Goal: Register for event/course

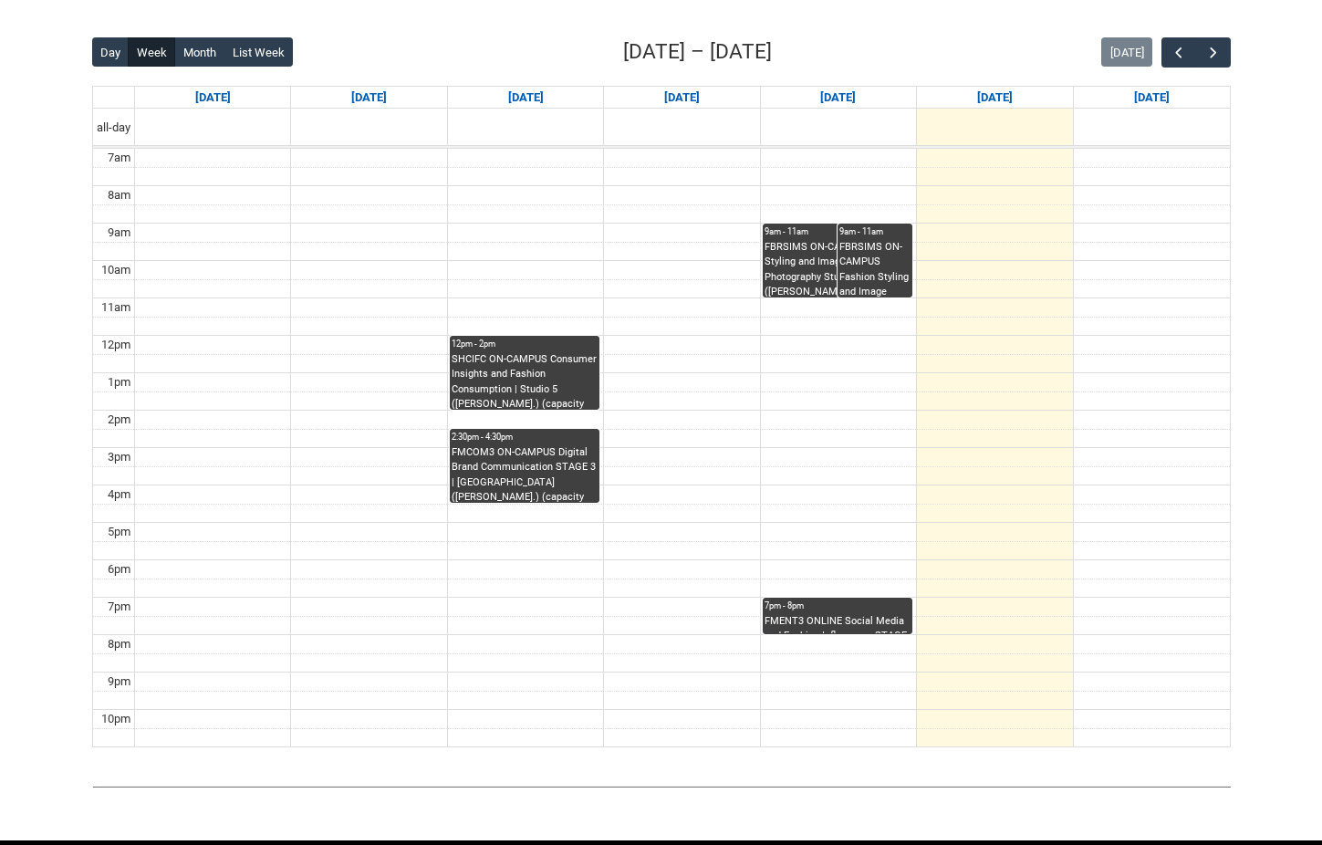
scroll to position [439, 0]
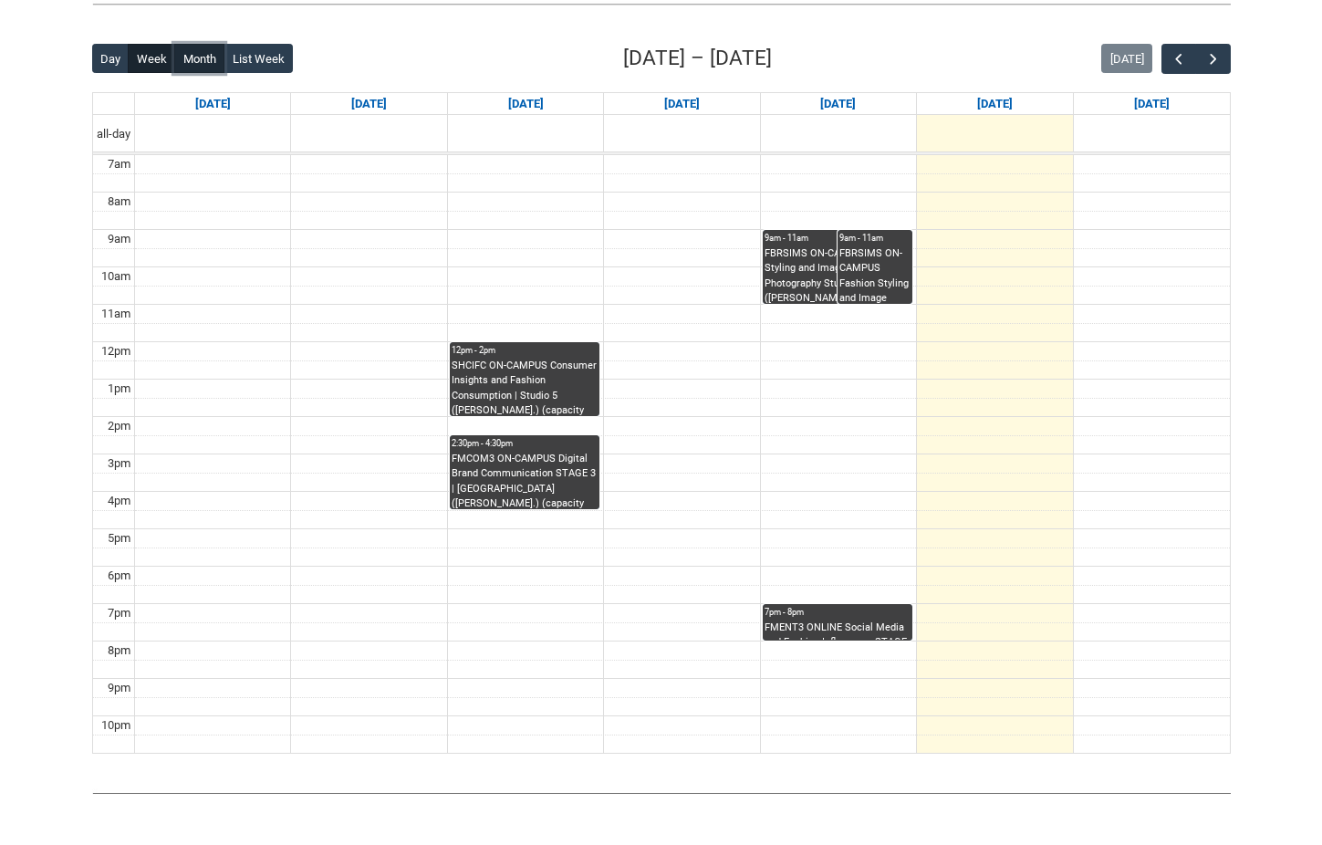
click at [192, 63] on button "Month" at bounding box center [199, 58] width 50 height 29
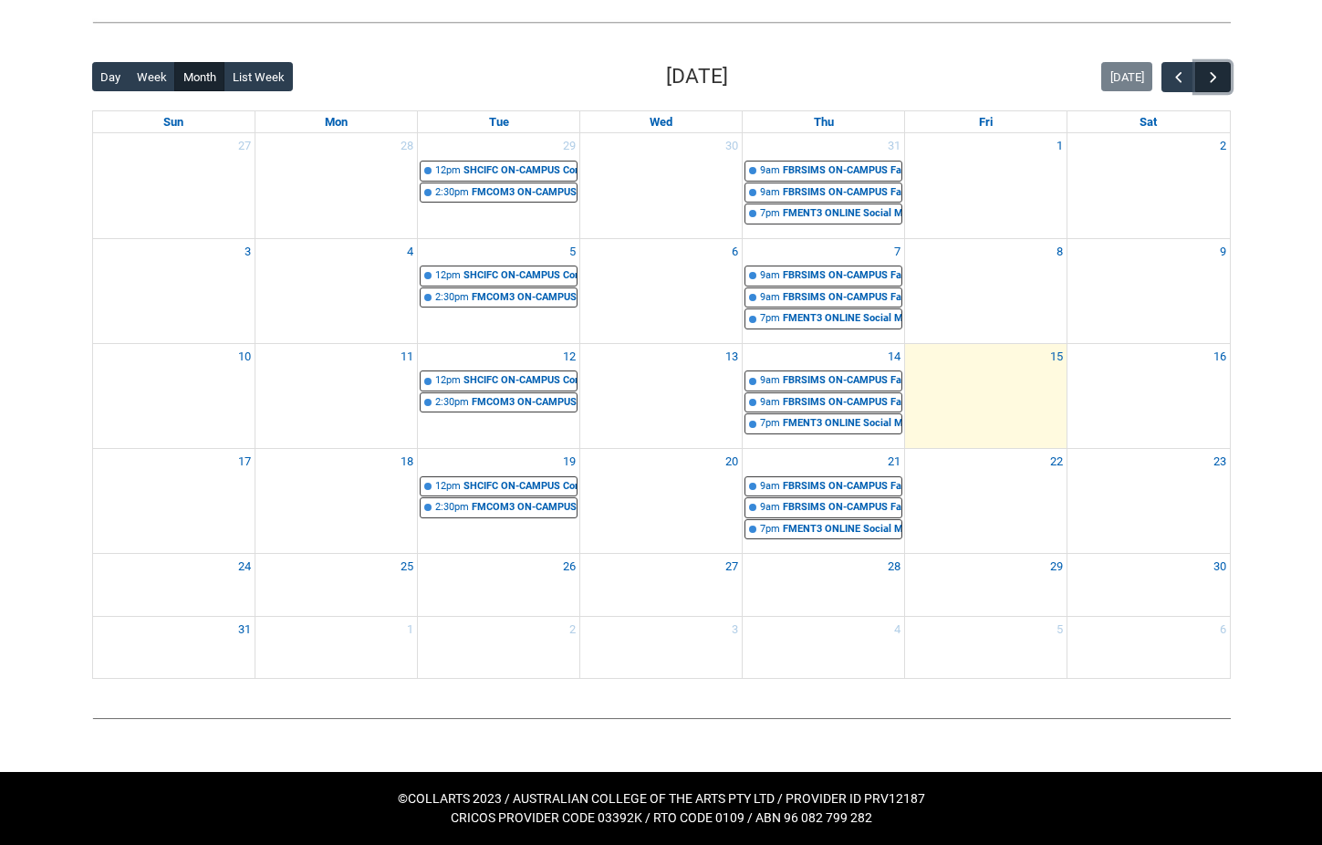
click at [1212, 72] on span "button" at bounding box center [1214, 77] width 18 height 18
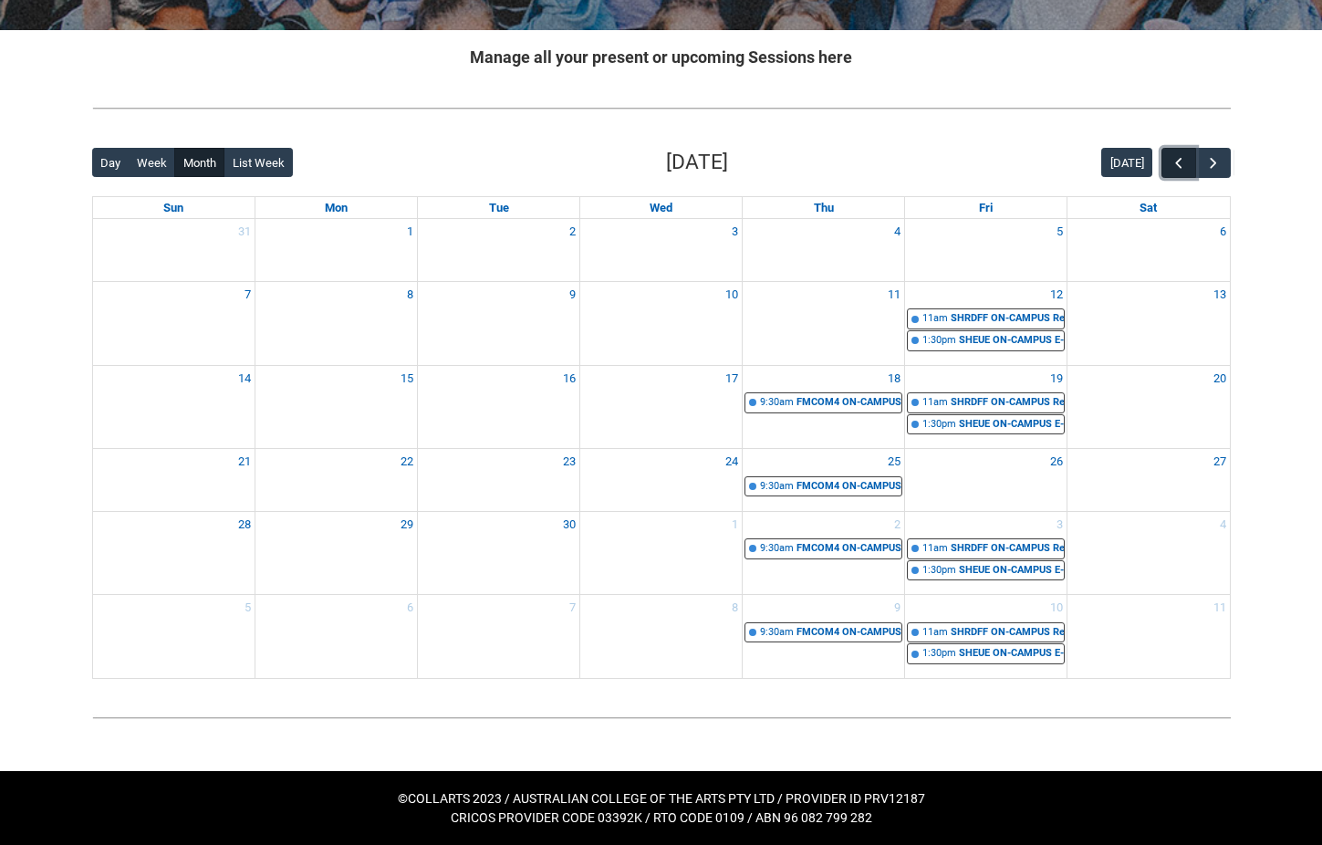
click at [1173, 162] on span "button" at bounding box center [1179, 163] width 18 height 18
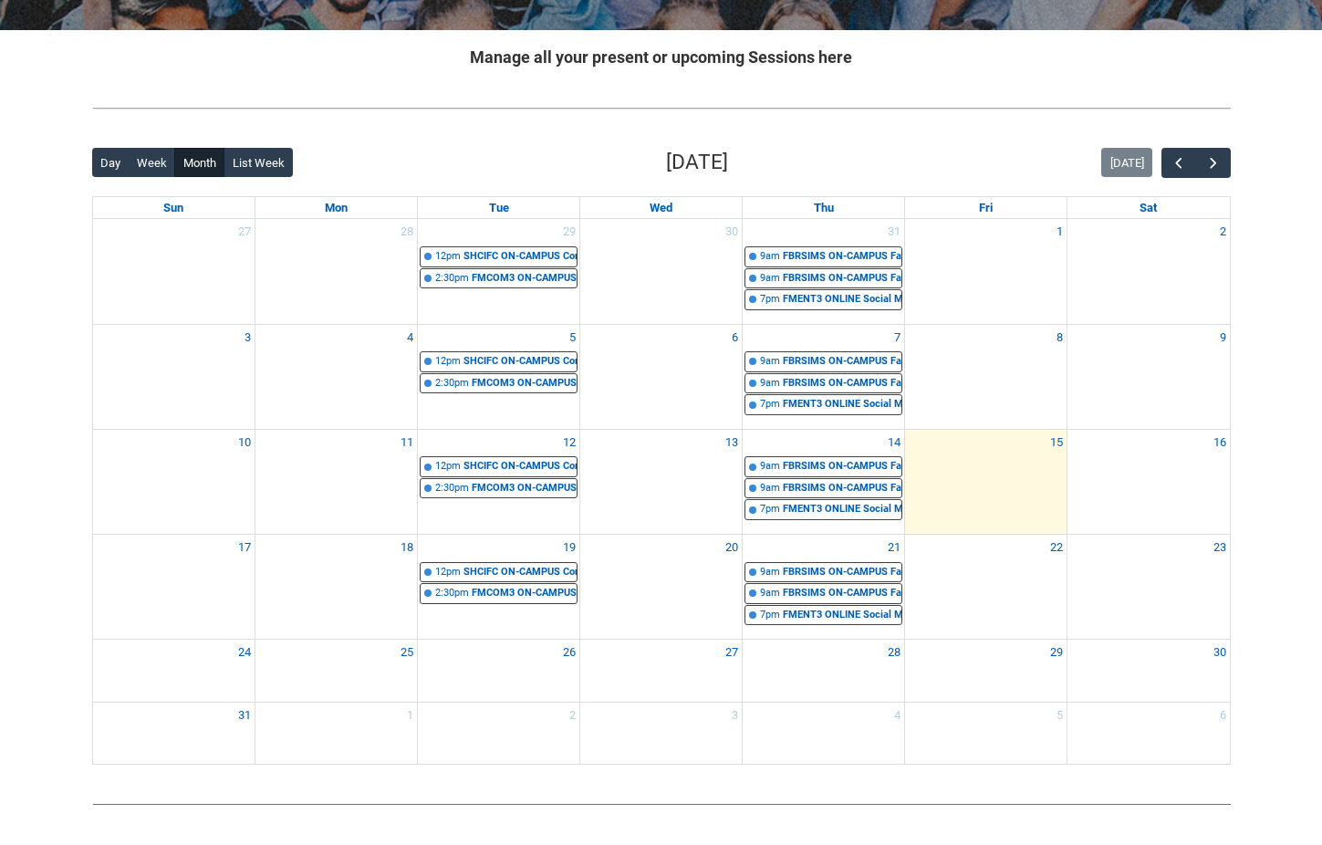
click at [1231, 155] on div "Back Loading... This page should update in a few seconds... Day Week Month List…" at bounding box center [662, 455] width 1168 height 647
click at [1224, 159] on button "button" at bounding box center [1212, 163] width 35 height 30
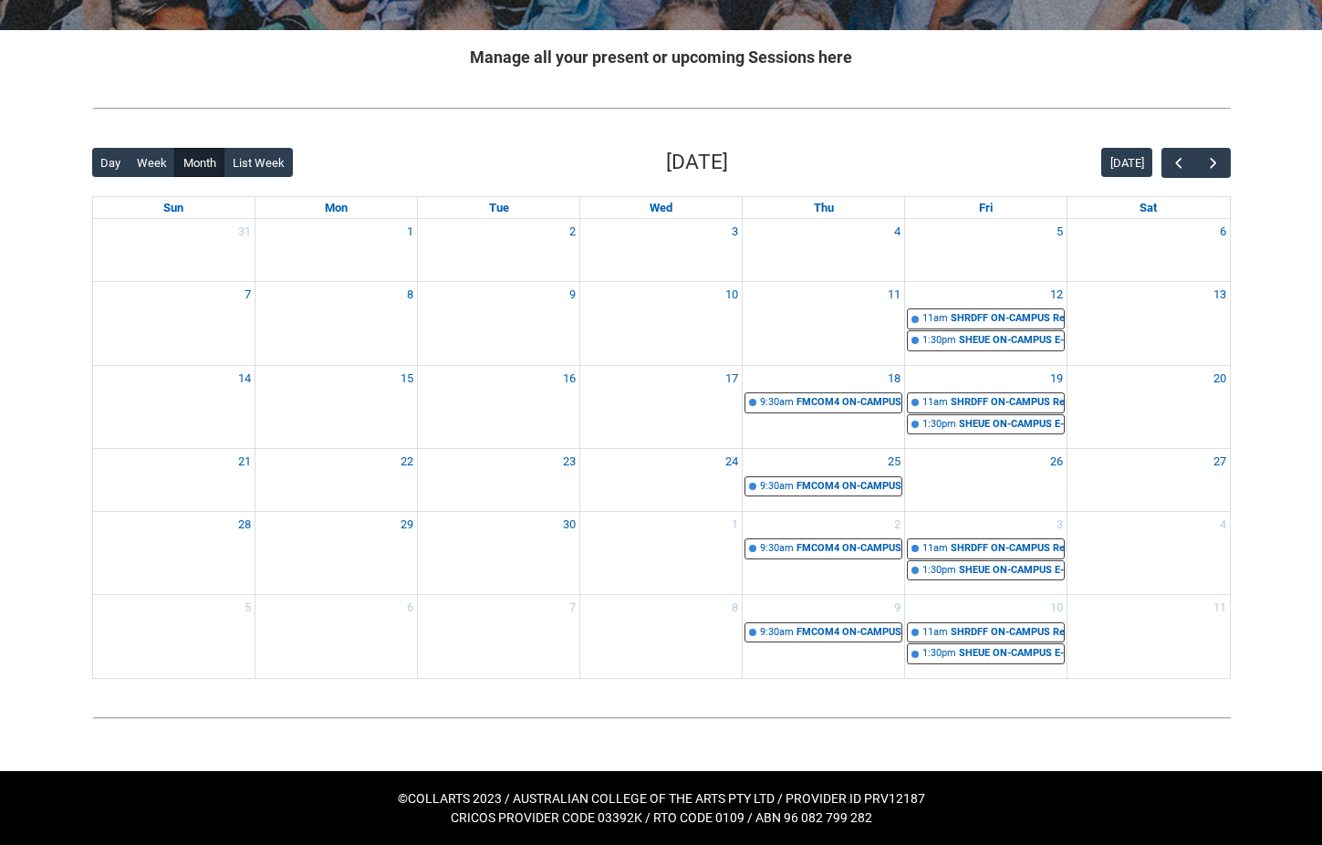
click at [1276, 725] on div "Skip to Main Content Collarts Education Community Home New Enrolment Applicatio…" at bounding box center [661, 255] width 1322 height 1180
click at [971, 317] on div "SHRDFF ON-CAMPUS Retail Disruptors and Fashion Frontiers STAGE 4 | Computer Lab…" at bounding box center [1007, 319] width 113 height 16
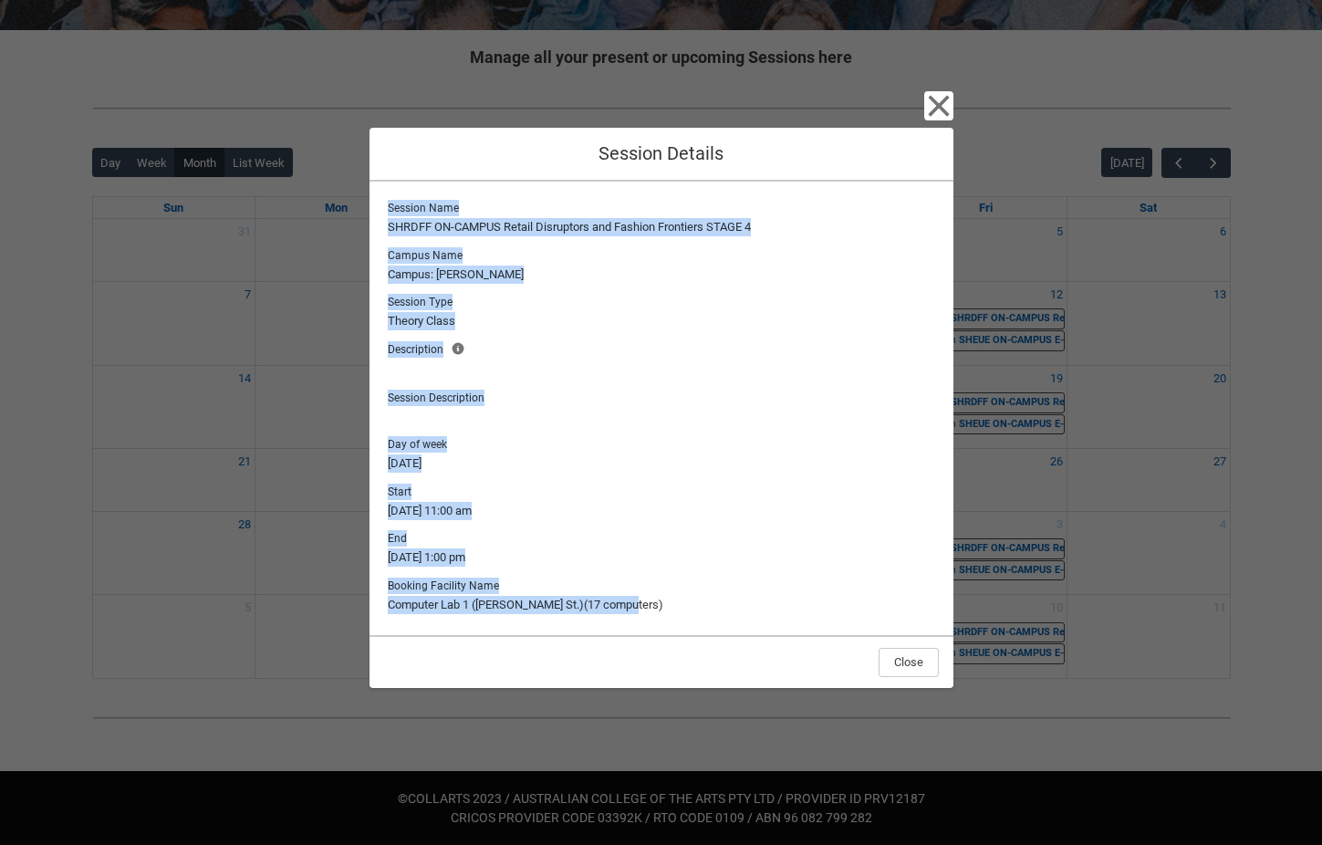
drag, startPoint x: 638, startPoint y: 602, endPoint x: 355, endPoint y: 210, distance: 483.7
click at [355, 210] on div "Close Session Details Session Name SHRDFF ON-CAMPUS Retail Disruptors and Fashi…" at bounding box center [661, 422] width 1322 height 845
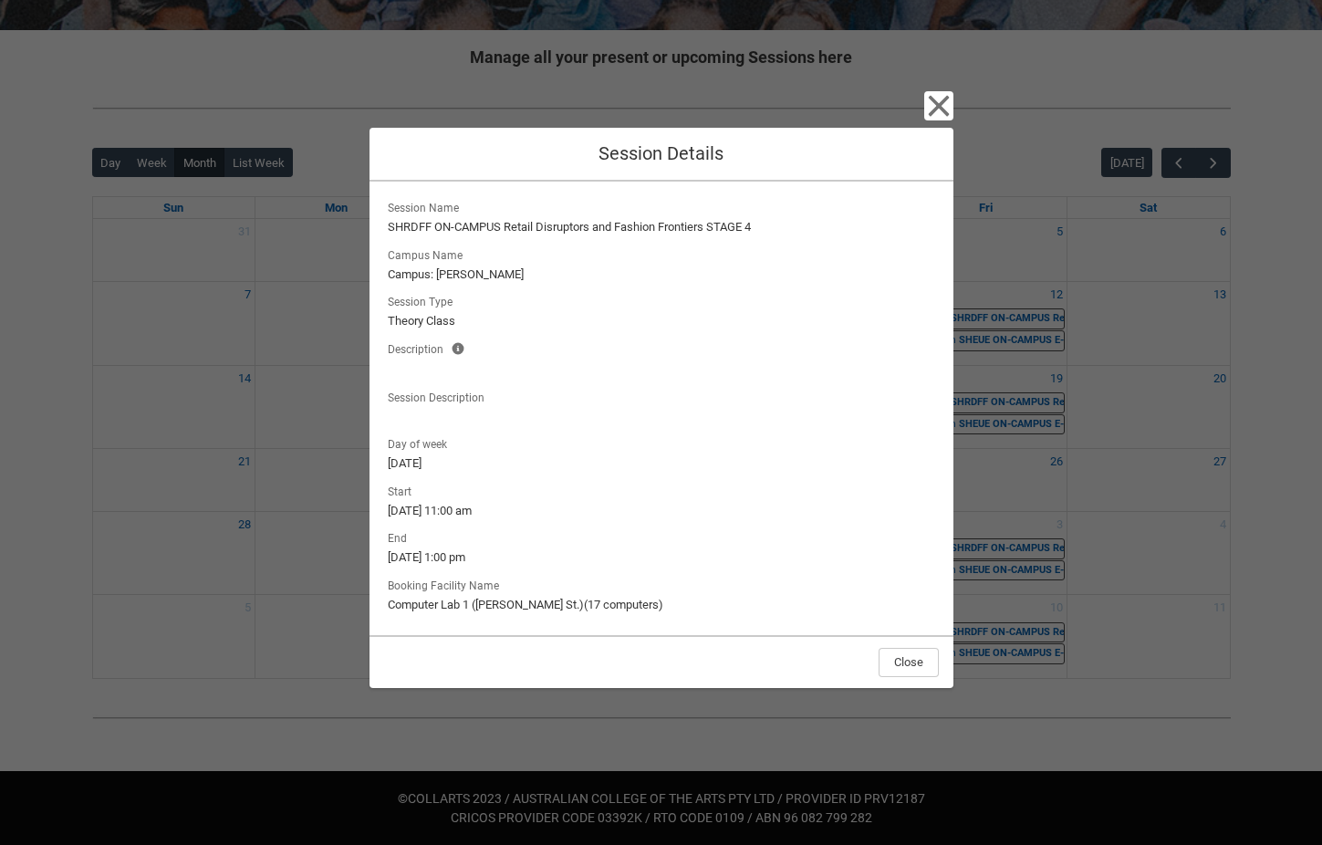
click at [476, 246] on lightning-output-field "Campus Name Campus: [PERSON_NAME]" at bounding box center [661, 264] width 555 height 40
click at [1212, 354] on div "Close Session Details Session Name SHRDFF ON-CAMPUS Retail Disruptors and Fashi…" at bounding box center [661, 422] width 1322 height 845
click at [933, 100] on icon "button" at bounding box center [938, 106] width 21 height 21
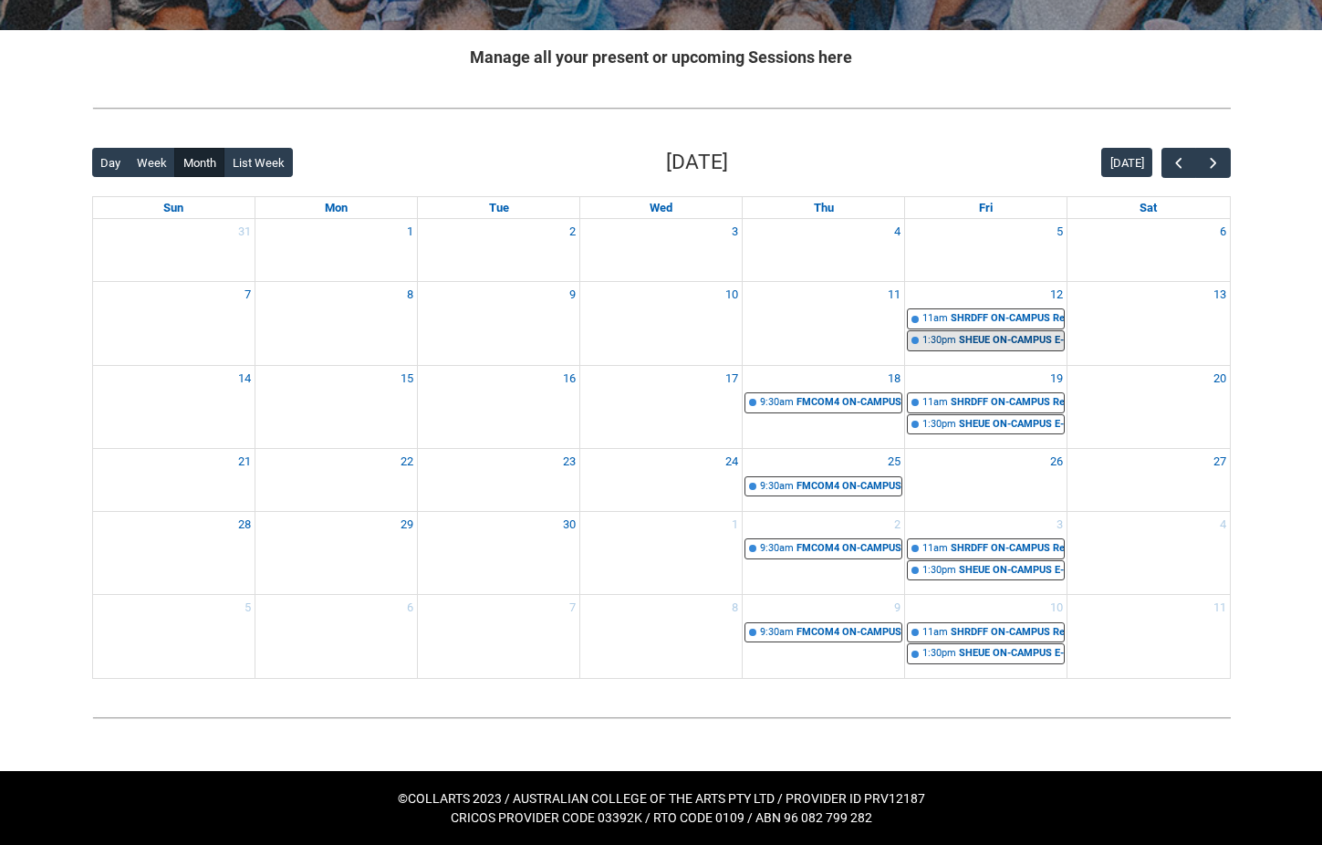
click at [947, 344] on div "1:30pm" at bounding box center [940, 341] width 34 height 16
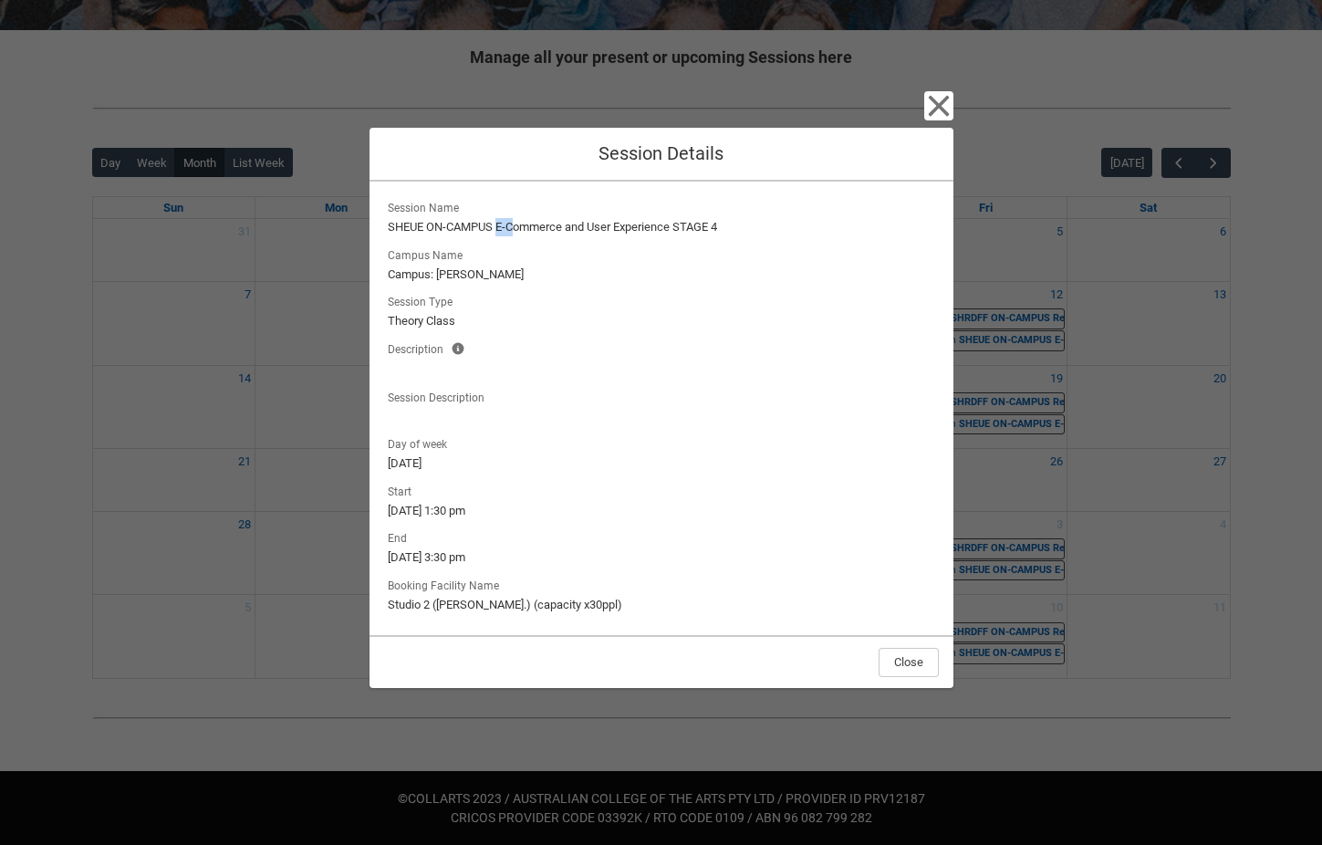
drag, startPoint x: 498, startPoint y: 225, endPoint x: 514, endPoint y: 226, distance: 15.5
click at [514, 226] on lightning-formatted-text "SHEUE ON-CAMPUS E-Commerce and User Experience STAGE 4" at bounding box center [662, 227] width 548 height 18
click at [932, 105] on icon "button" at bounding box center [938, 105] width 29 height 29
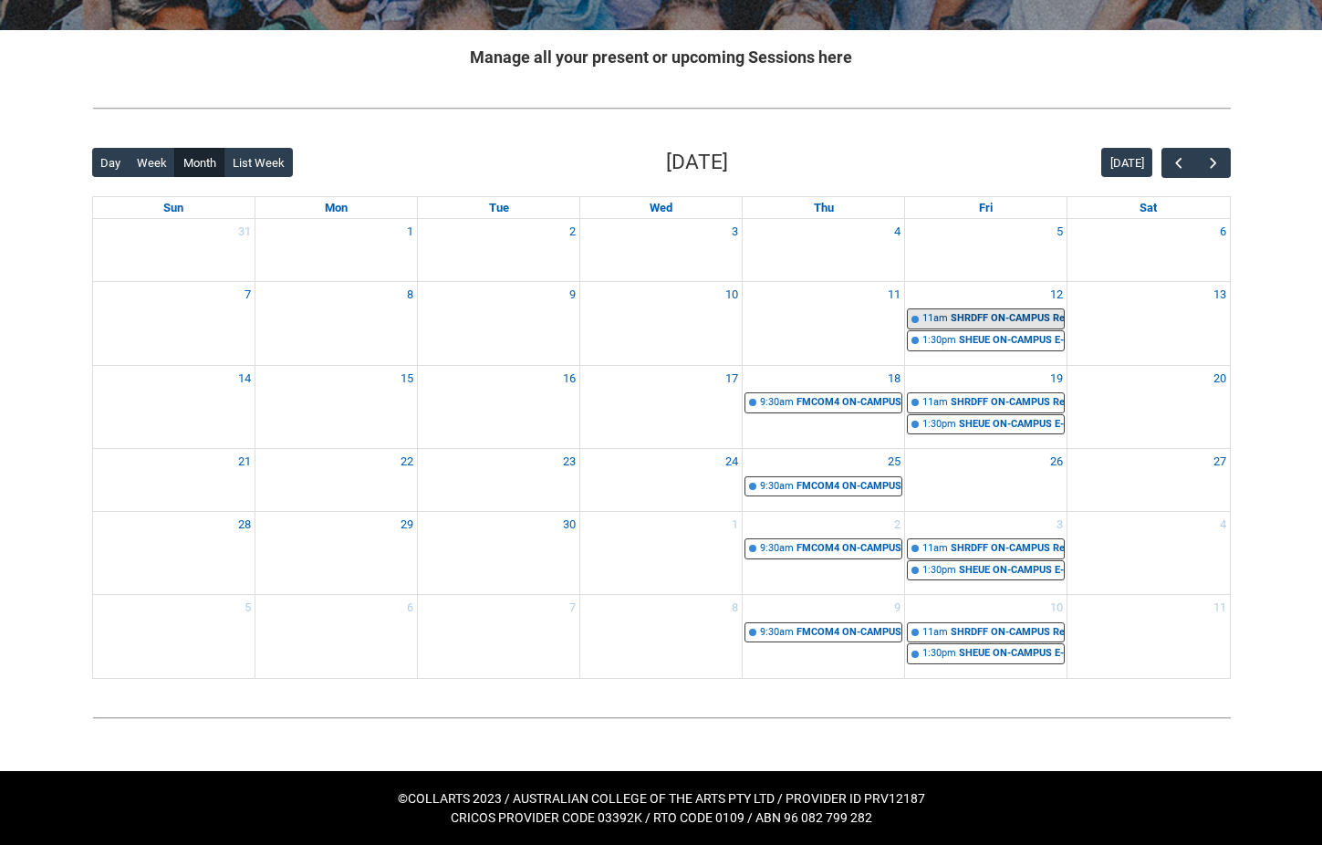
click at [952, 316] on div "SHRDFF ON-CAMPUS Retail Disruptors and Fashion Frontiers STAGE 4 | Computer Lab…" at bounding box center [1007, 319] width 113 height 16
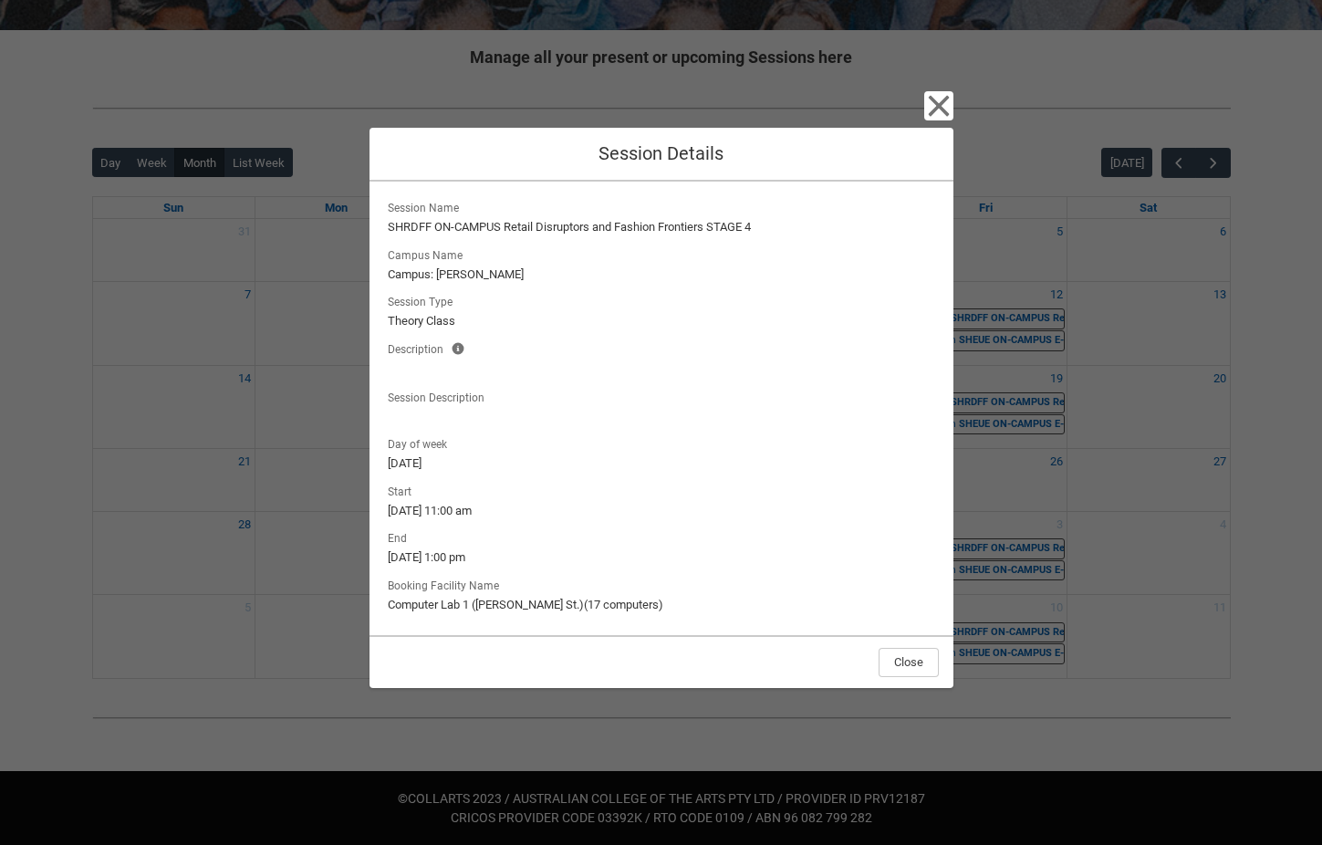
click at [1088, 370] on div "Close Session Details Session Name SHRDFF ON-CAMPUS Retail Disruptors and Fashi…" at bounding box center [661, 422] width 1322 height 845
click at [933, 102] on icon "button" at bounding box center [938, 106] width 21 height 21
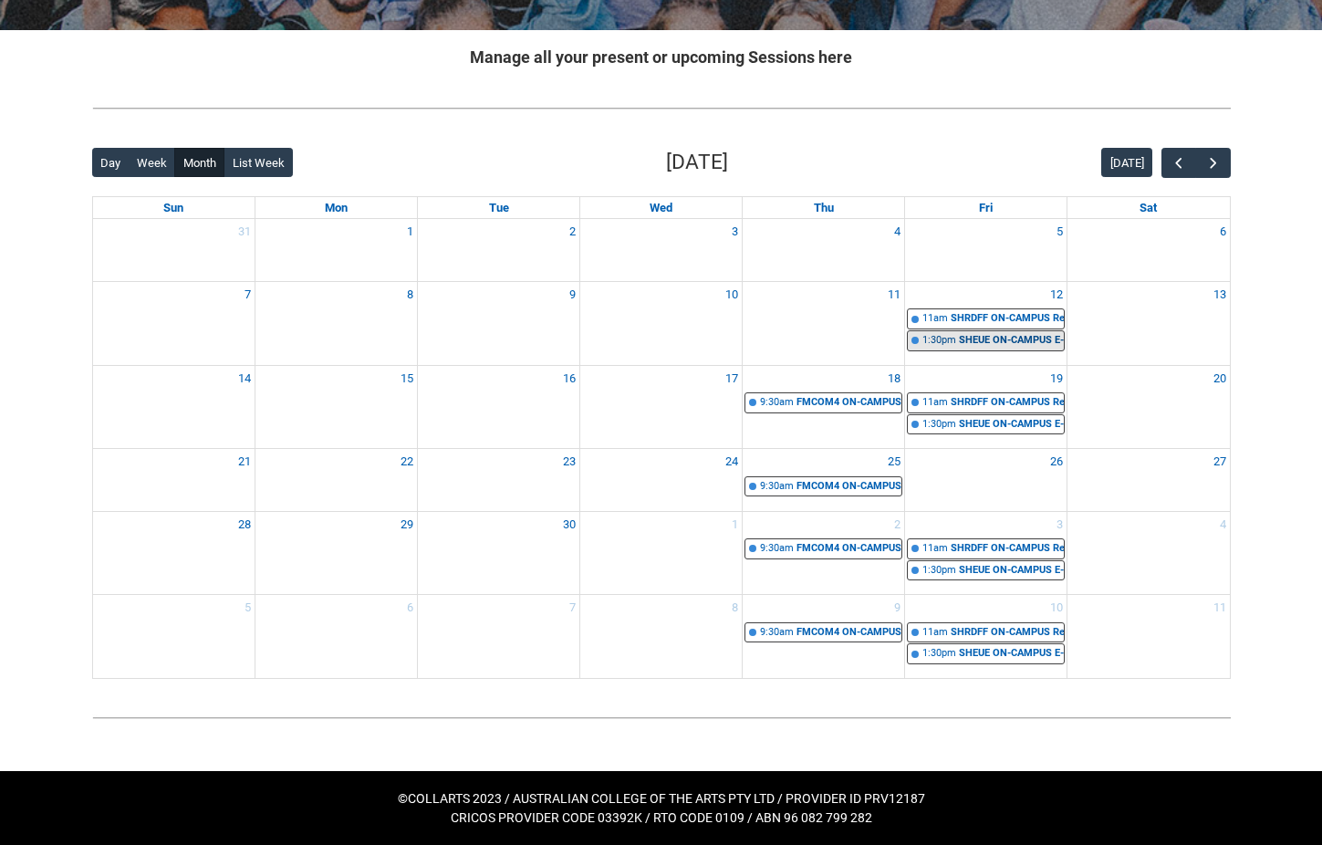
click at [947, 343] on div "1:30pm" at bounding box center [940, 341] width 34 height 16
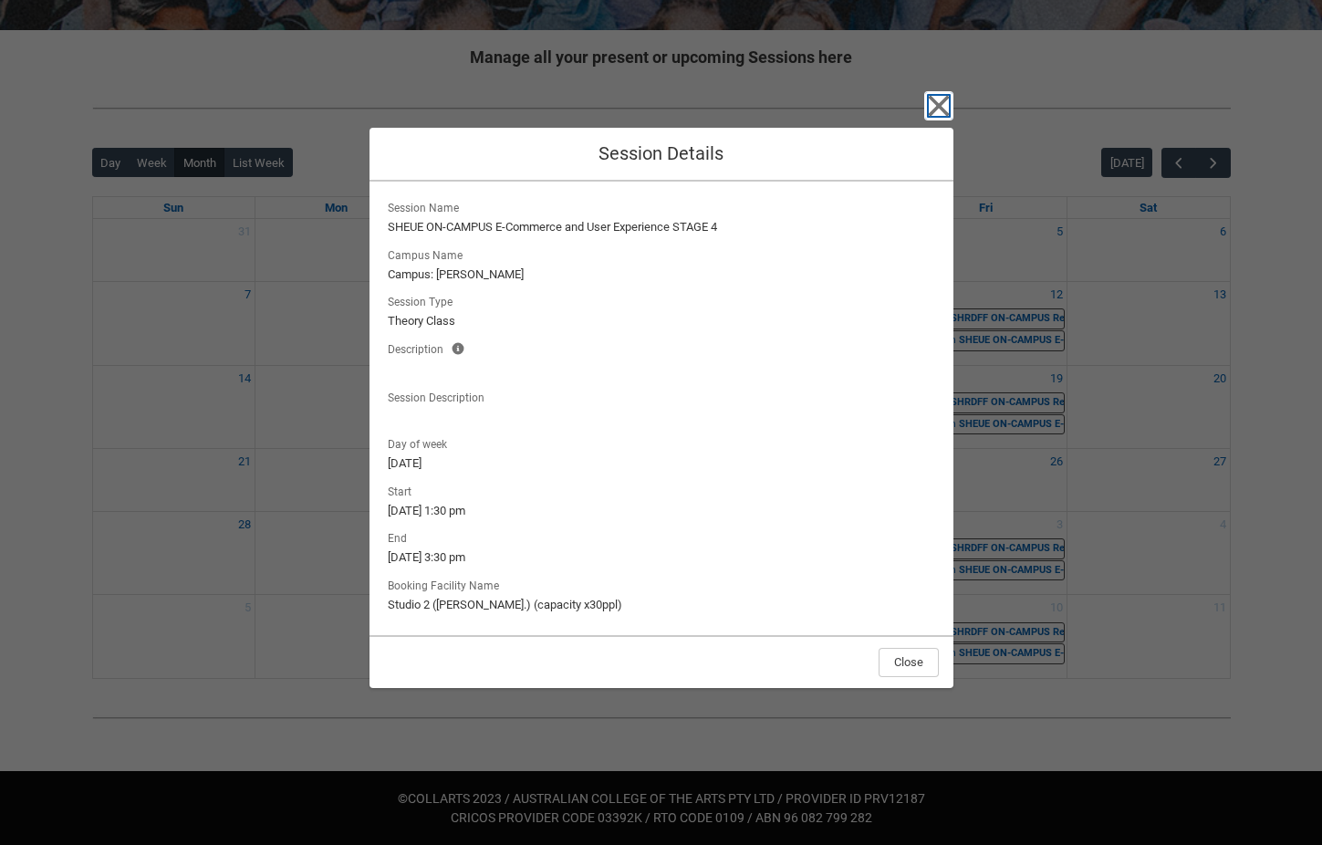
click at [934, 101] on icon "button" at bounding box center [938, 106] width 21 height 21
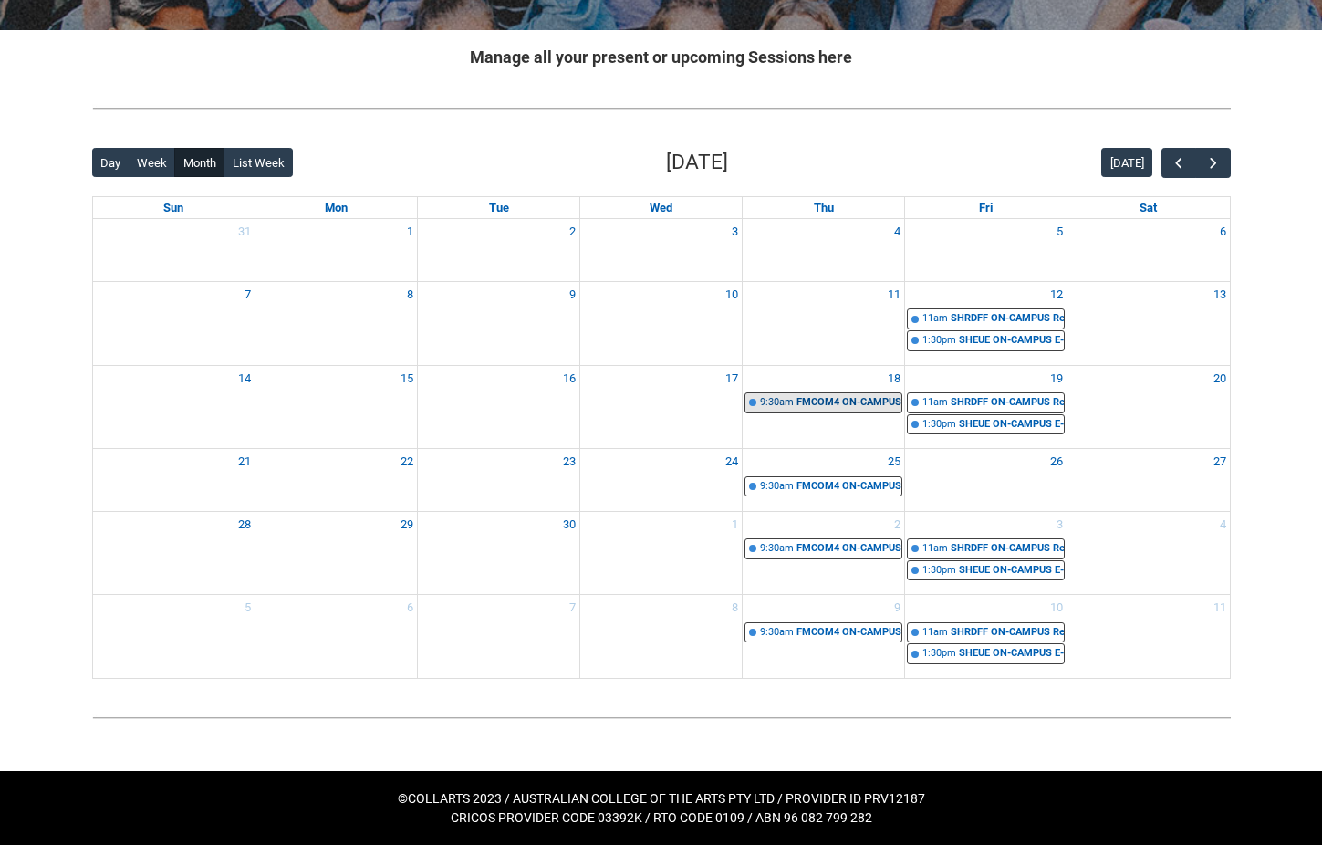
click at [765, 402] on div "9:30am" at bounding box center [777, 403] width 34 height 16
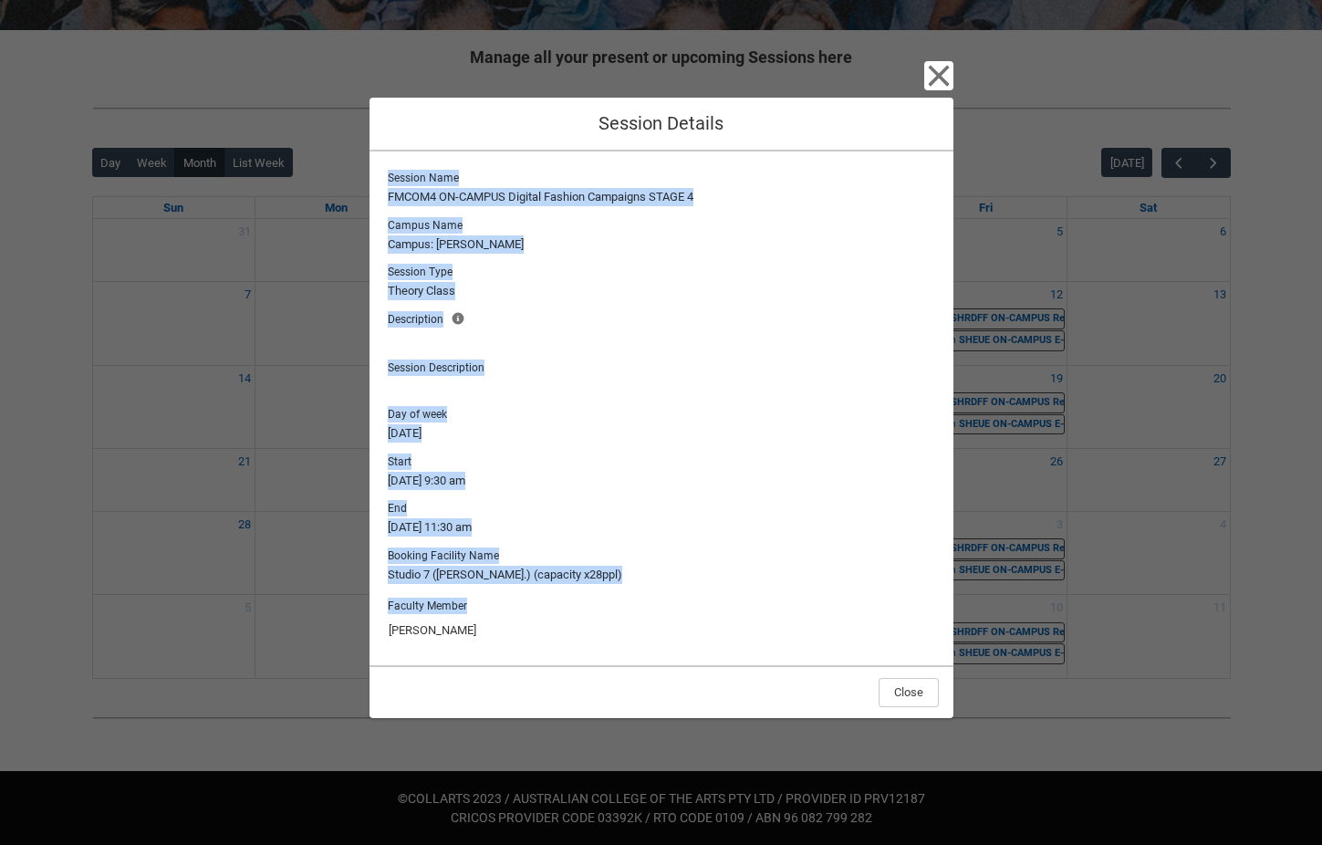
drag, startPoint x: 388, startPoint y: 179, endPoint x: 573, endPoint y: 656, distance: 511.9
click at [573, 656] on div "Session Name FMCOM4 ON-CAMPUS Digital Fashion Campaigns STAGE 4 Campus Name Cam…" at bounding box center [662, 408] width 584 height 514
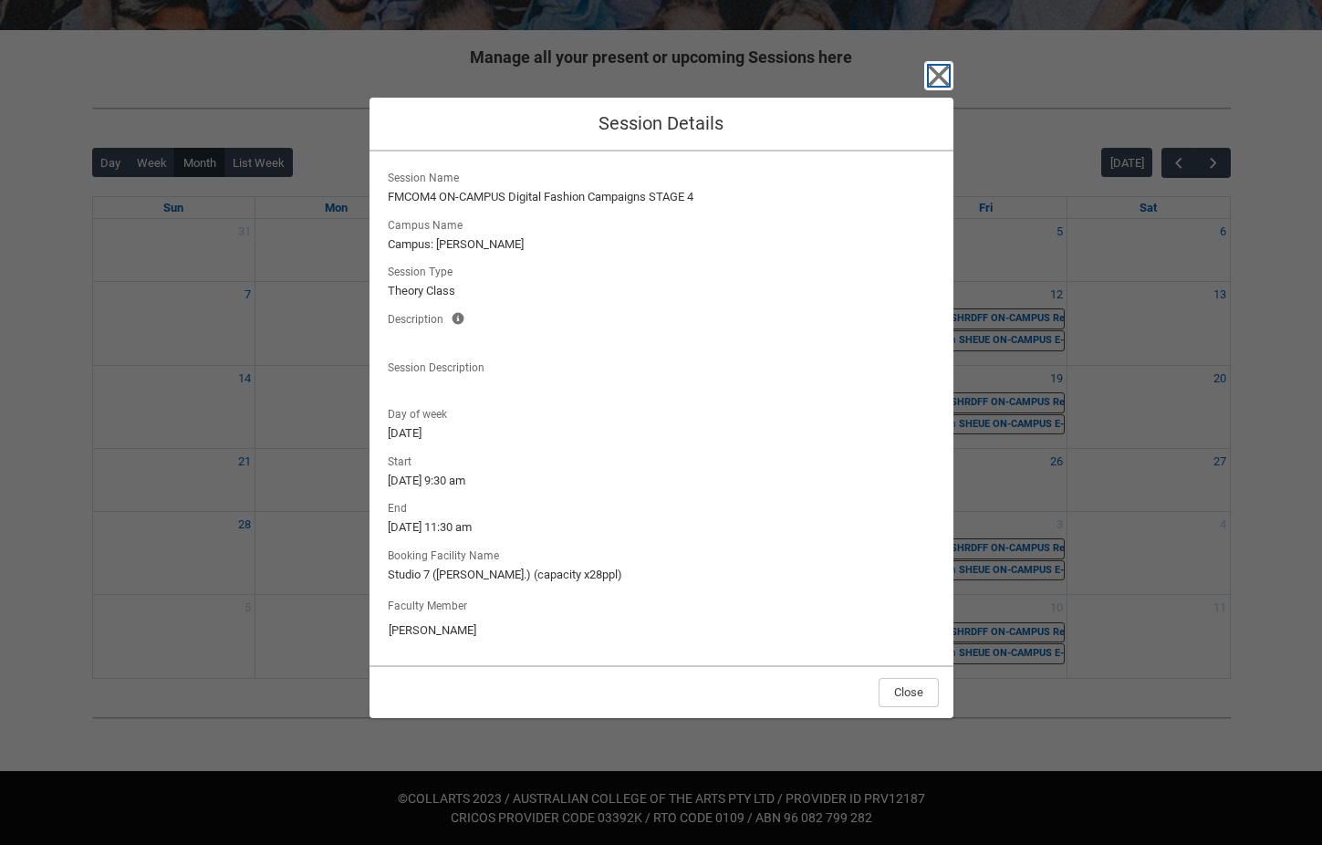
click at [943, 69] on icon "button" at bounding box center [938, 76] width 21 height 21
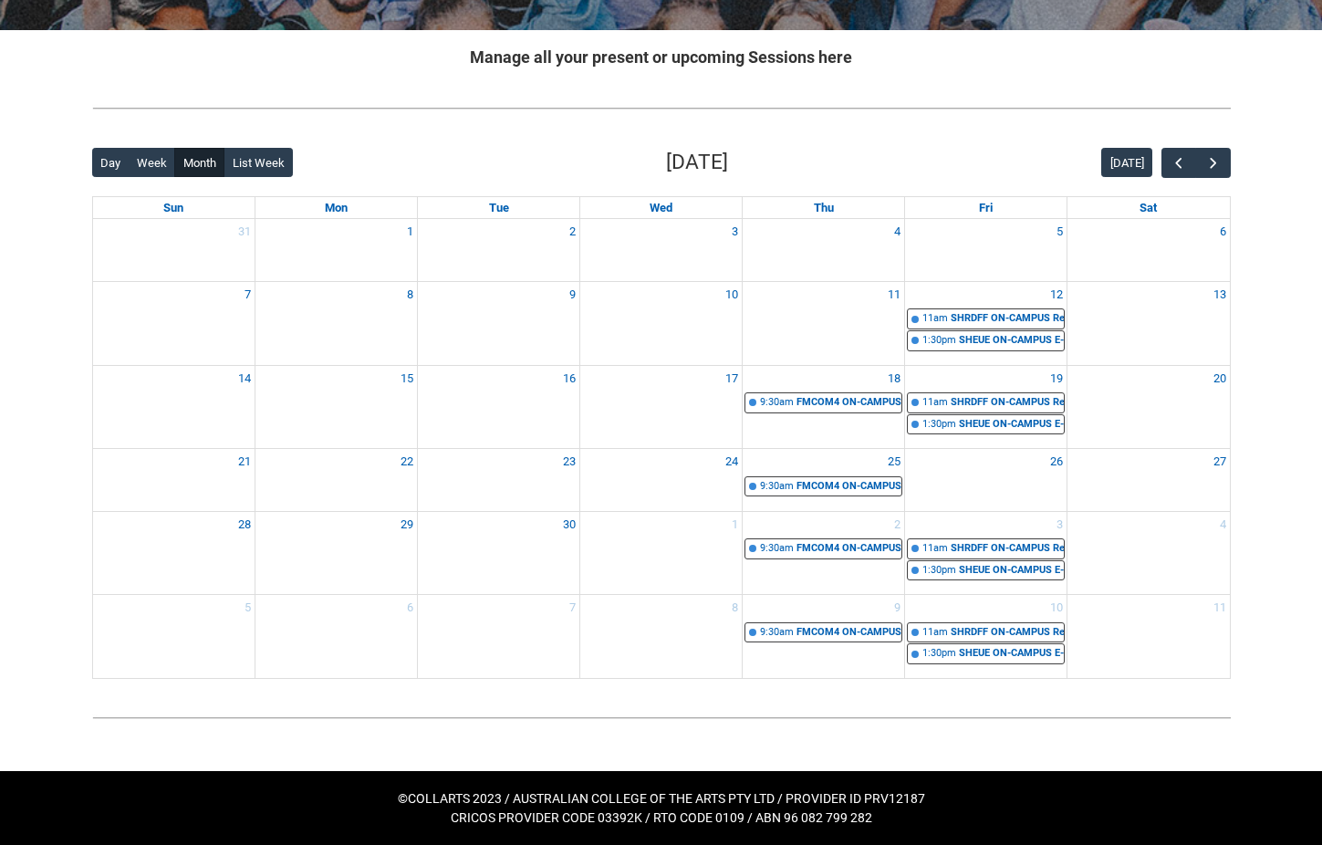
click at [406, 106] on img at bounding box center [661, 108] width 1139 height 19
